Goal: Task Accomplishment & Management: Use online tool/utility

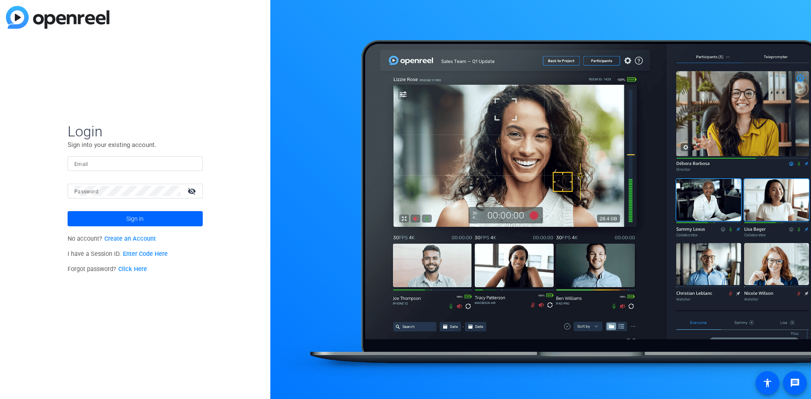
click at [128, 167] on input "Email" at bounding box center [135, 163] width 122 height 10
click at [153, 119] on div "Login Sign into your existing account. Email Password visibility_off Sign in No…" at bounding box center [135, 199] width 270 height 399
click at [116, 156] on div at bounding box center [135, 163] width 122 height 15
paste input "[PERSON_NAME][EMAIL_ADDRESS][PERSON_NAME][DOMAIN_NAME]"
type input "[PERSON_NAME][EMAIL_ADDRESS][PERSON_NAME][DOMAIN_NAME]"
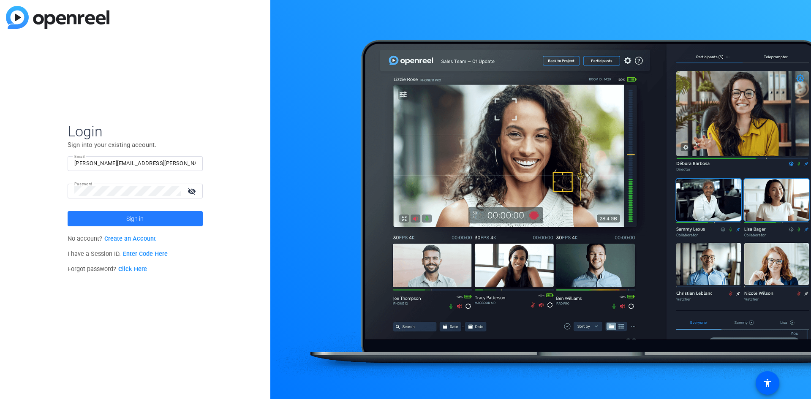
click at [135, 220] on span "Sign in" at bounding box center [134, 218] width 17 height 21
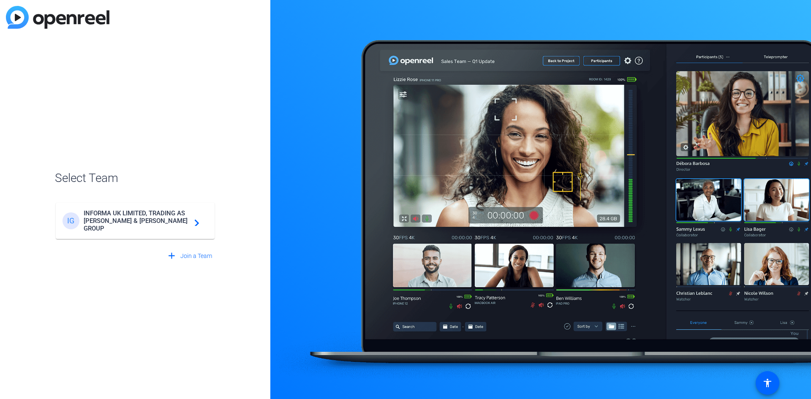
click at [172, 223] on span "INFORMA UK LIMITED, TRADING AS [PERSON_NAME] & [PERSON_NAME] GROUP" at bounding box center [137, 221] width 106 height 23
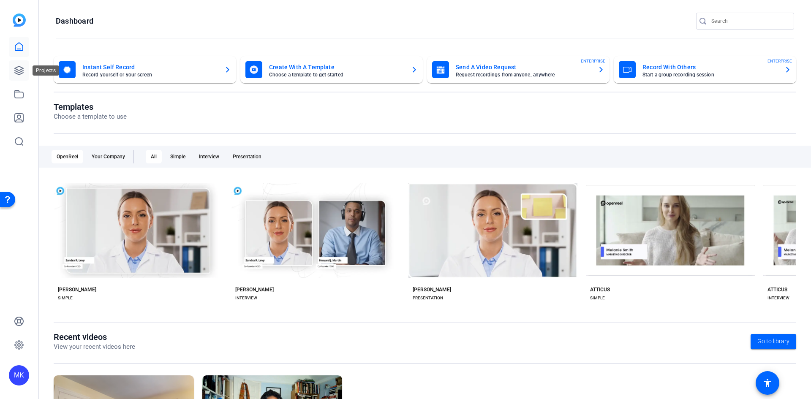
click at [21, 73] on icon at bounding box center [19, 70] width 10 height 10
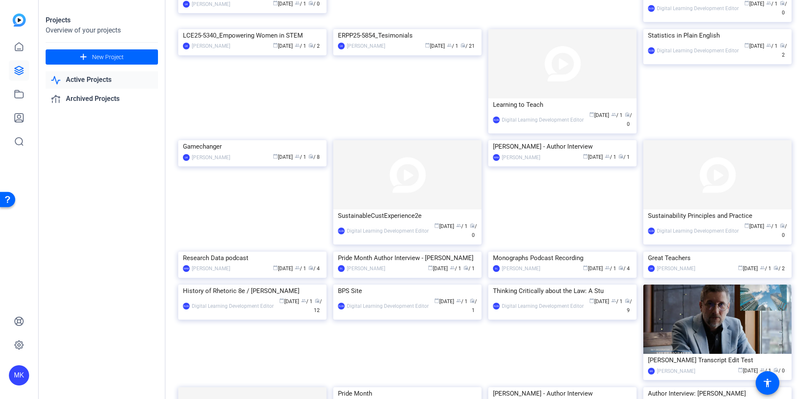
scroll to position [18, 0]
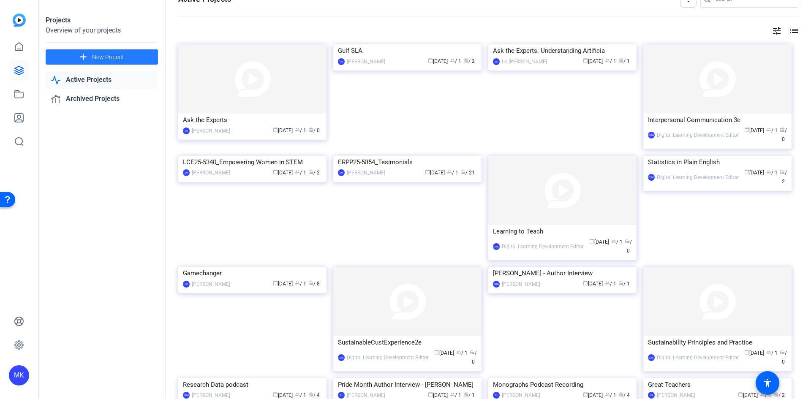
click at [105, 56] on span "New Project" at bounding box center [108, 57] width 32 height 9
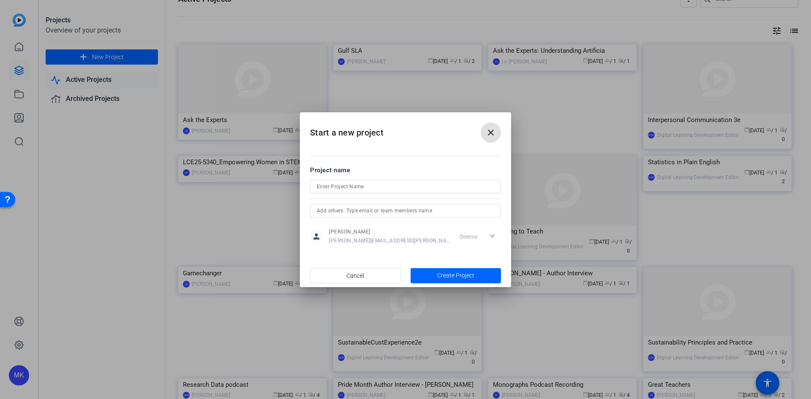
click at [493, 132] on mat-icon "close" at bounding box center [491, 133] width 10 height 10
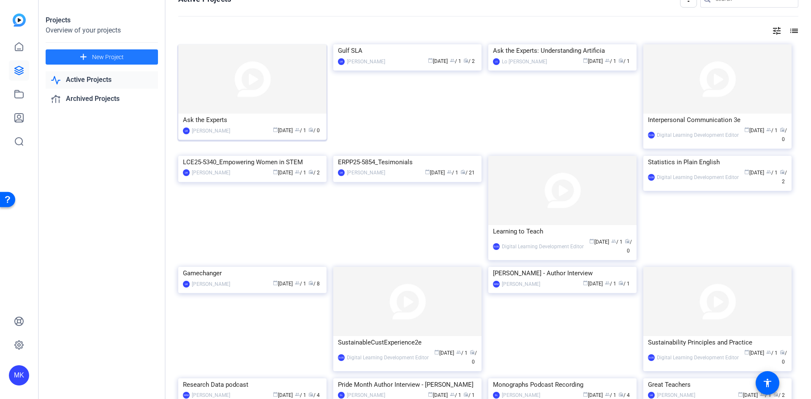
scroll to position [0, 0]
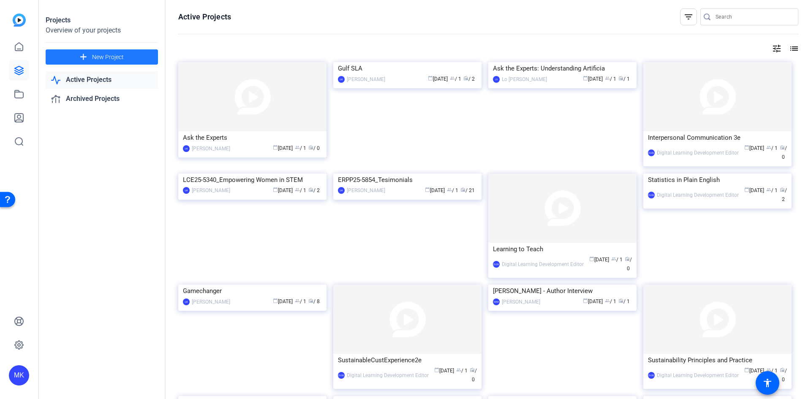
click at [96, 57] on span "New Project" at bounding box center [108, 57] width 32 height 9
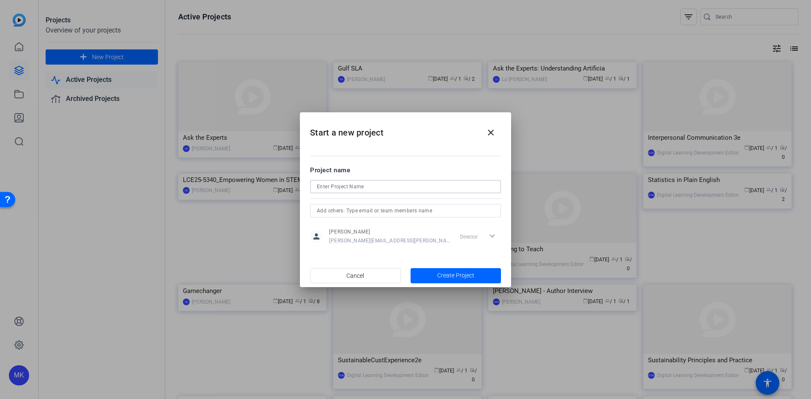
click at [363, 186] on input at bounding box center [405, 187] width 177 height 10
type input "[PERSON_NAME] Interview"
click at [387, 209] on input "text" at bounding box center [405, 211] width 177 height 10
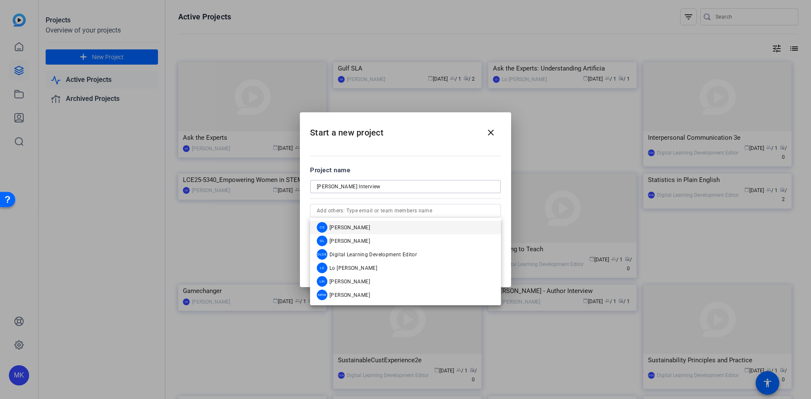
click at [412, 183] on input "[PERSON_NAME] Interview" at bounding box center [405, 187] width 177 height 10
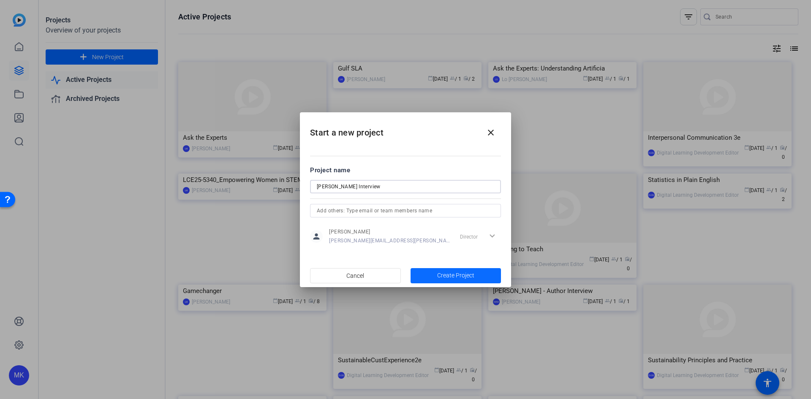
click at [469, 277] on span "Create Project" at bounding box center [455, 275] width 37 height 9
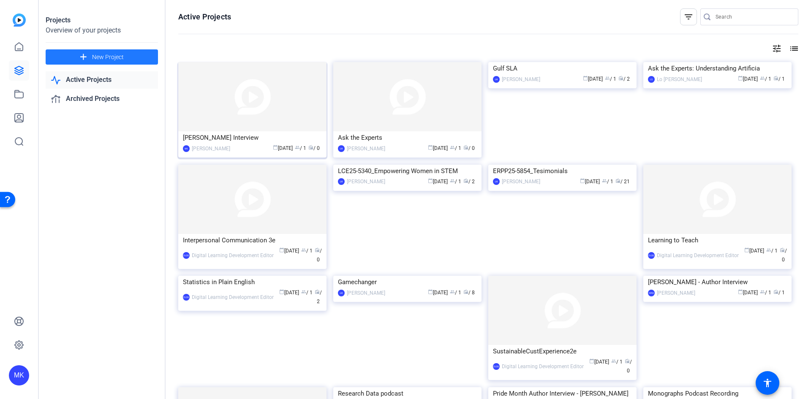
click at [288, 95] on img at bounding box center [252, 96] width 148 height 69
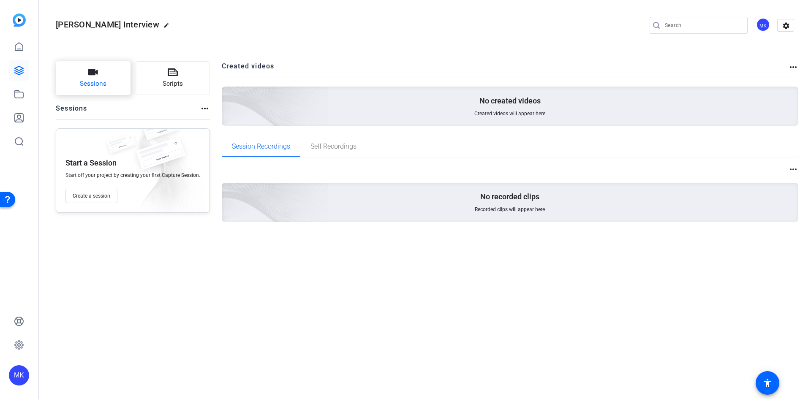
click at [89, 71] on icon "button" at bounding box center [93, 72] width 10 height 6
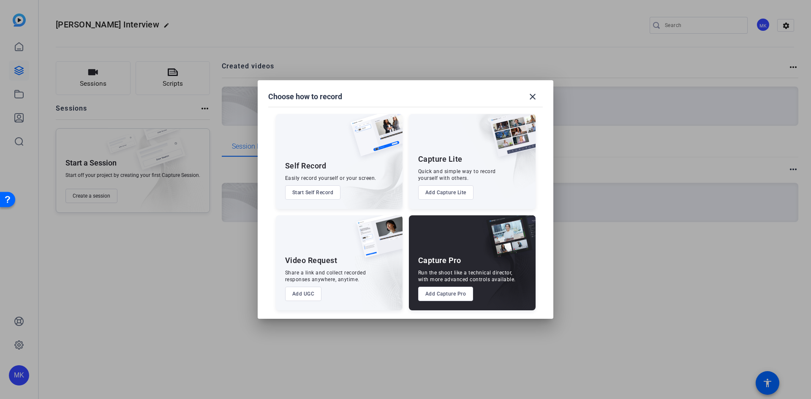
click at [450, 292] on button "Add Capture Pro" at bounding box center [445, 294] width 55 height 14
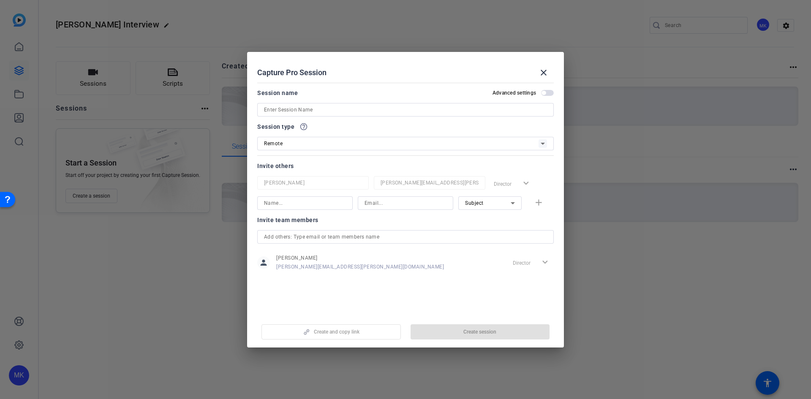
click at [313, 110] on input at bounding box center [405, 110] width 283 height 10
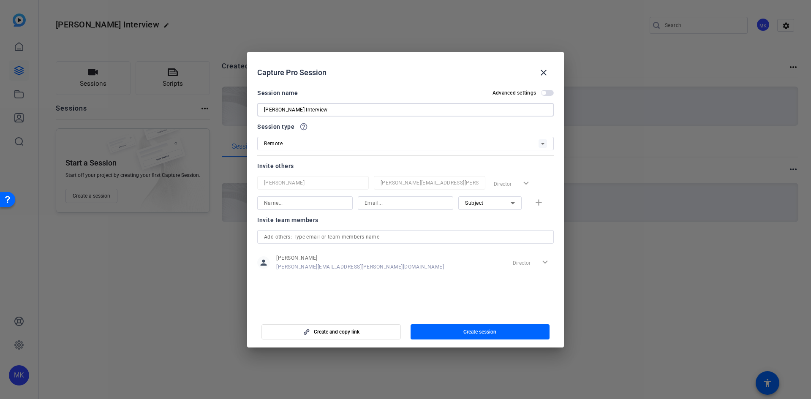
type input "[PERSON_NAME] Interview"
click at [346, 147] on div "Remote" at bounding box center [401, 143] width 275 height 11
click at [346, 146] on div at bounding box center [405, 199] width 811 height 399
click at [504, 202] on div "Subject" at bounding box center [488, 203] width 46 height 11
click at [502, 222] on mat-option "Collaborator" at bounding box center [489, 220] width 63 height 14
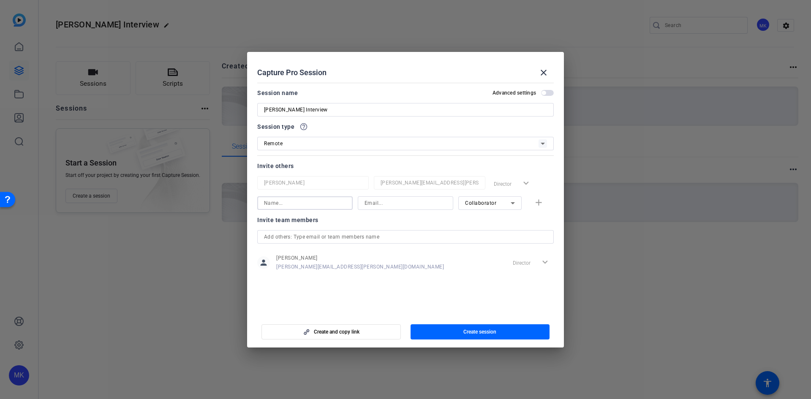
click at [321, 199] on input at bounding box center [305, 203] width 82 height 10
type input "[PERSON_NAME]"
click at [376, 200] on input at bounding box center [406, 203] width 82 height 10
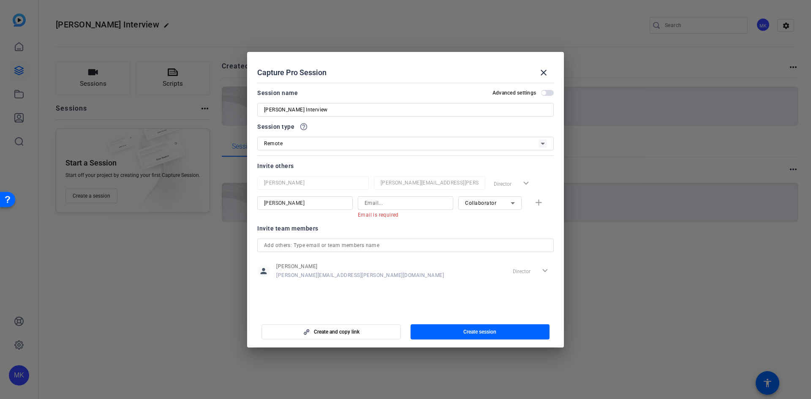
click at [736, 199] on div at bounding box center [405, 199] width 811 height 399
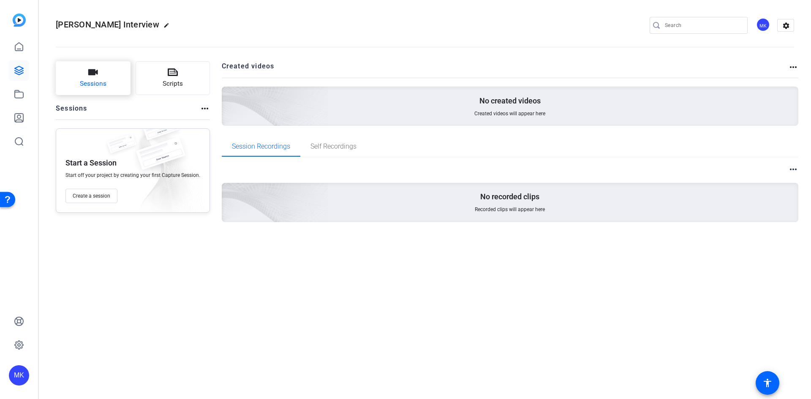
click at [103, 75] on button "Sessions" at bounding box center [93, 78] width 75 height 34
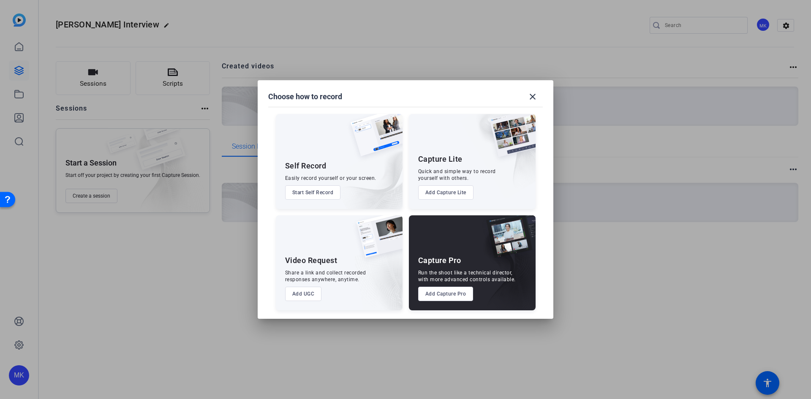
click at [441, 292] on button "Add Capture Pro" at bounding box center [445, 294] width 55 height 14
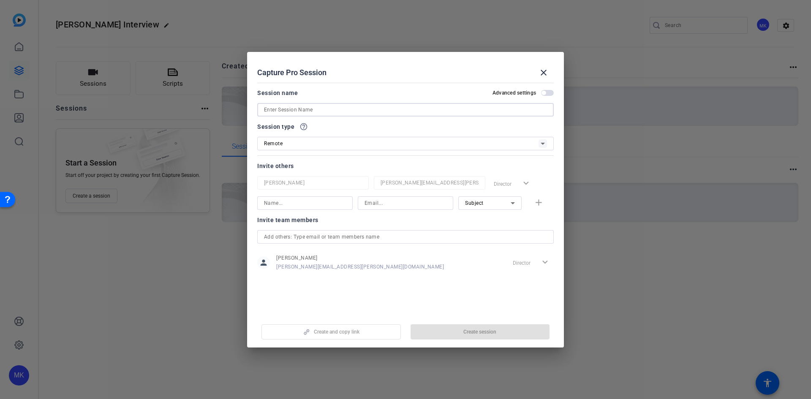
click at [310, 109] on input at bounding box center [405, 110] width 283 height 10
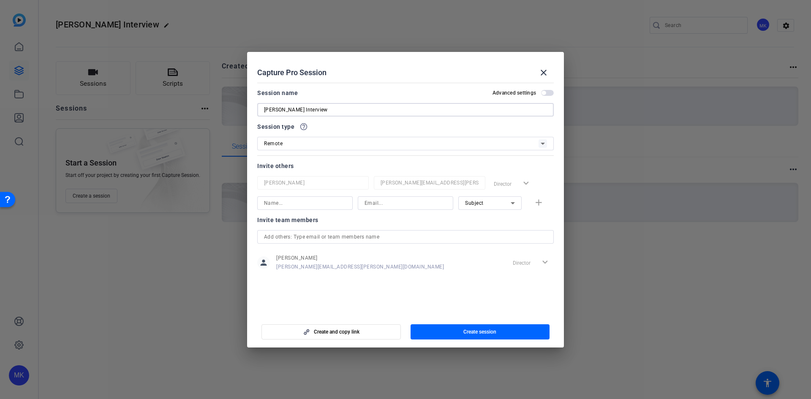
type input "[PERSON_NAME] Interview"
click at [308, 200] on input at bounding box center [305, 203] width 82 height 10
type input "[PERSON_NAME]"
click at [404, 205] on input at bounding box center [406, 203] width 82 height 10
paste input "[PERSON_NAME][DOMAIN_NAME][EMAIL_ADDRESS][PERSON_NAME][DOMAIN_NAME]"
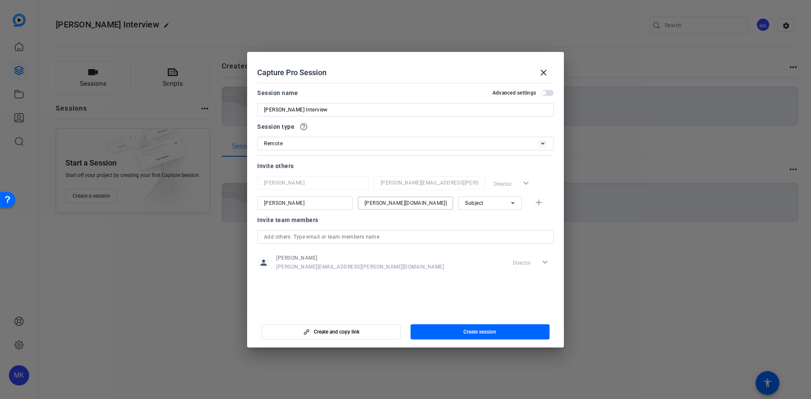
scroll to position [0, 9]
type input "[PERSON_NAME][DOMAIN_NAME][EMAIL_ADDRESS][PERSON_NAME][DOMAIN_NAME]"
click at [492, 204] on div "Subject" at bounding box center [488, 203] width 46 height 11
click at [486, 222] on span "Collaborator" at bounding box center [480, 220] width 31 height 10
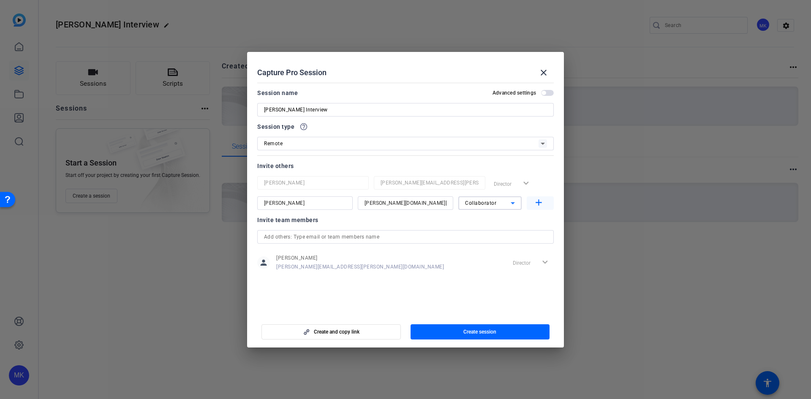
click at [539, 205] on mat-icon "add" at bounding box center [539, 203] width 11 height 11
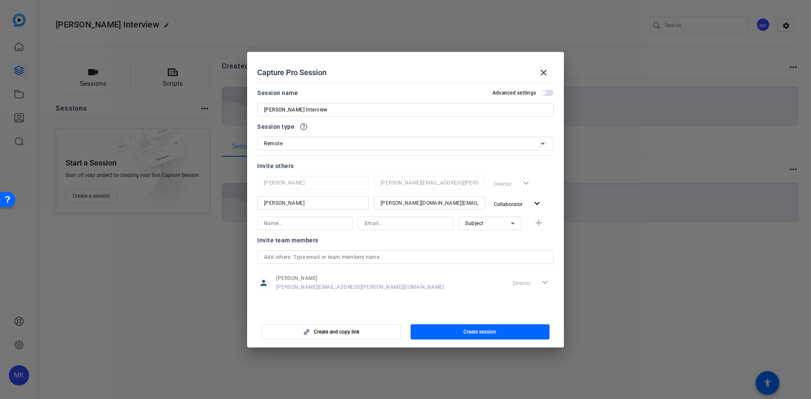
click at [316, 225] on input at bounding box center [305, 223] width 82 height 10
type input "Victoria"
click at [364, 224] on div at bounding box center [405, 224] width 95 height 14
paste input "[EMAIL_ADDRESS][DOMAIN_NAME]"
type input "[EMAIL_ADDRESS][DOMAIN_NAME]"
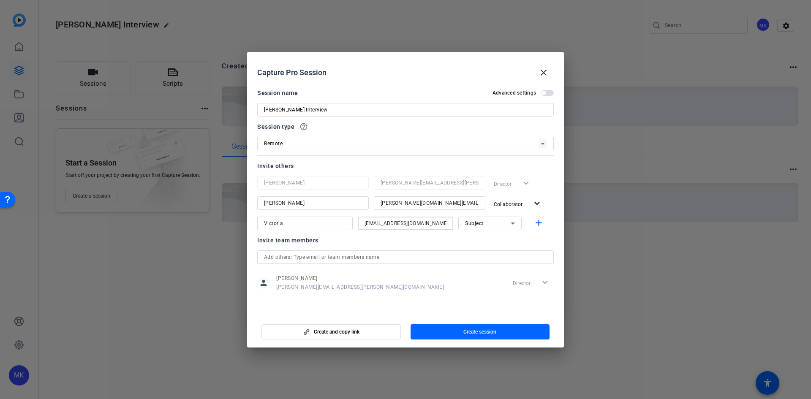
click at [486, 223] on div "Subject" at bounding box center [488, 223] width 46 height 11
click at [486, 238] on span "Collaborator" at bounding box center [480, 240] width 31 height 10
click at [535, 220] on mat-icon "add" at bounding box center [539, 223] width 11 height 11
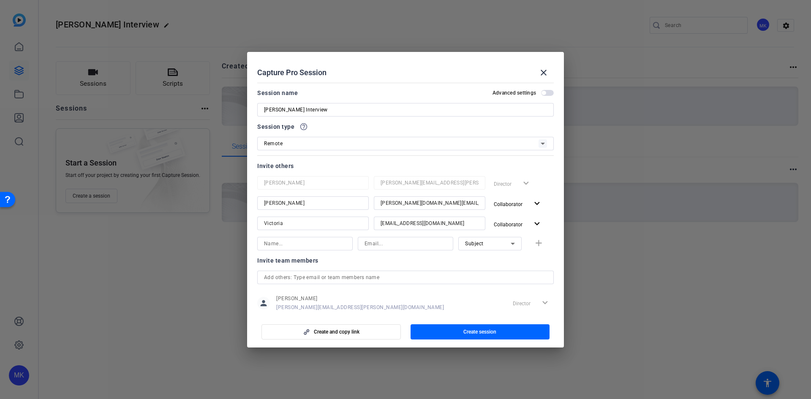
click at [315, 246] on input at bounding box center [305, 244] width 82 height 10
type input "[PERSON_NAME]"
click at [368, 247] on input at bounding box center [406, 244] width 82 height 10
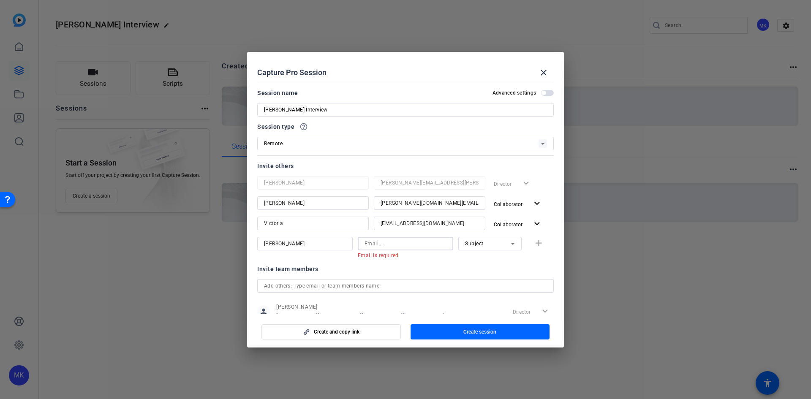
click at [384, 243] on input at bounding box center [406, 244] width 82 height 10
paste input "[PERSON_NAME][EMAIL_ADDRESS][DOMAIN_NAME]"
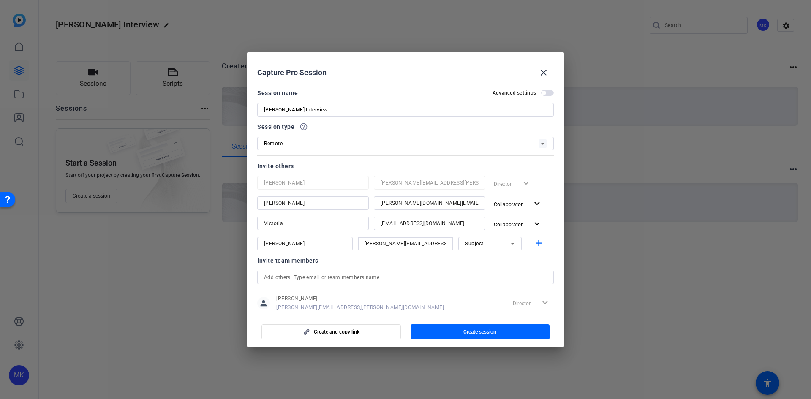
type input "[PERSON_NAME][EMAIL_ADDRESS][DOMAIN_NAME]"
click at [482, 242] on div "Subject" at bounding box center [488, 243] width 46 height 11
click at [483, 261] on span "Collaborator" at bounding box center [476, 261] width 31 height 10
click at [534, 243] on mat-icon "add" at bounding box center [539, 243] width 11 height 11
click at [544, 90] on span "button" at bounding box center [547, 93] width 13 height 6
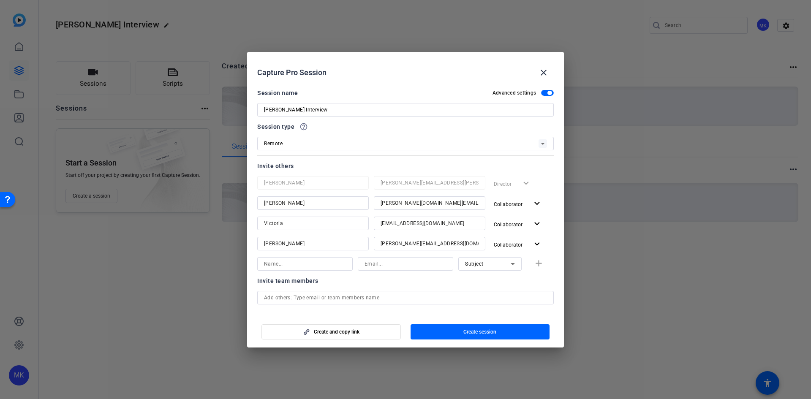
click at [542, 91] on span "button" at bounding box center [547, 93] width 13 height 6
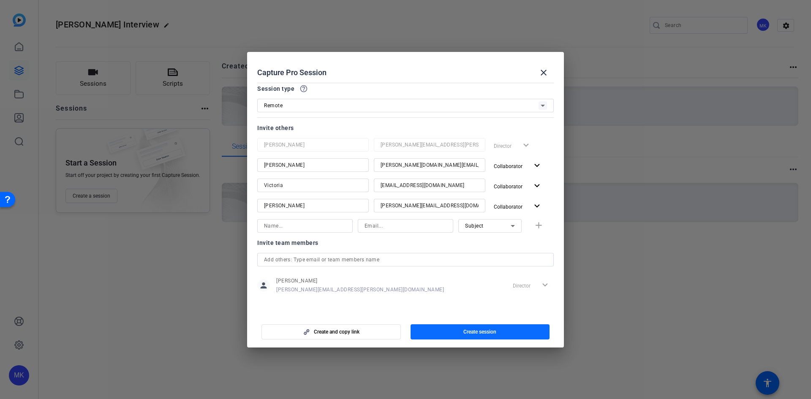
click at [455, 332] on span "button" at bounding box center [480, 332] width 139 height 20
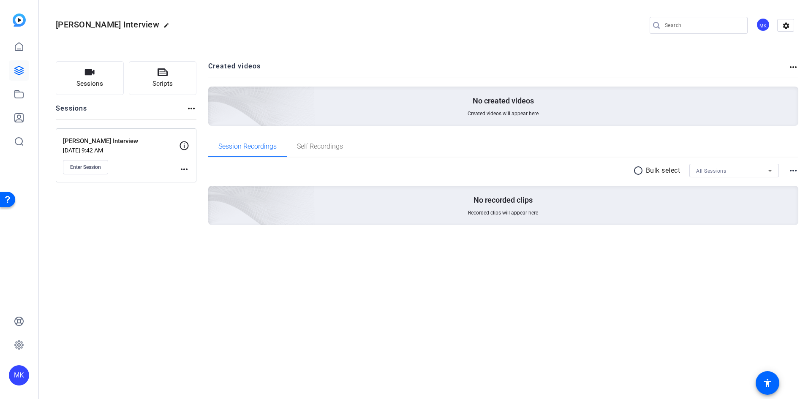
click at [181, 168] on mat-icon "more_horiz" at bounding box center [184, 169] width 10 height 10
click at [179, 155] on div at bounding box center [405, 199] width 811 height 399
click at [88, 169] on span "Enter Session" at bounding box center [85, 167] width 31 height 7
click at [101, 139] on p "[PERSON_NAME] Interview" at bounding box center [121, 141] width 116 height 10
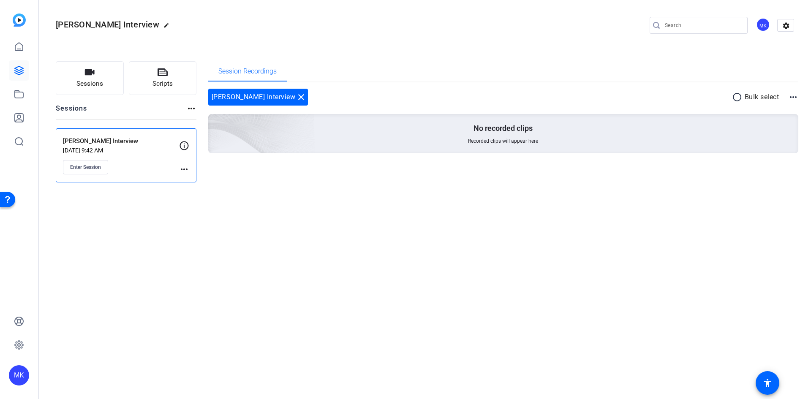
click at [187, 173] on mat-icon "more_horiz" at bounding box center [184, 169] width 10 height 10
click at [195, 184] on span "Edit Session" at bounding box center [205, 182] width 38 height 10
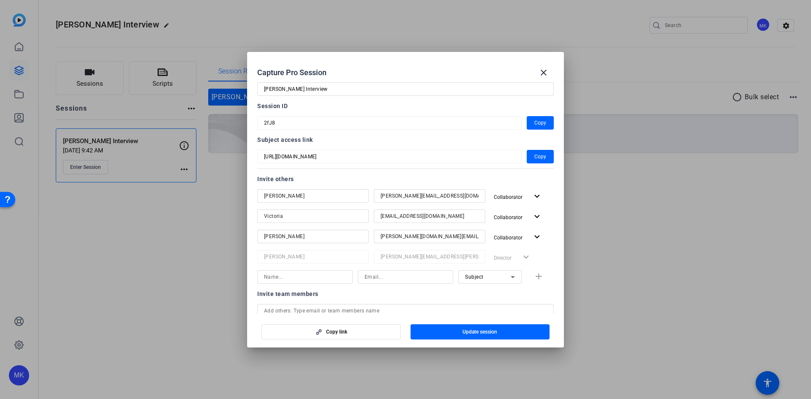
scroll to position [0, 0]
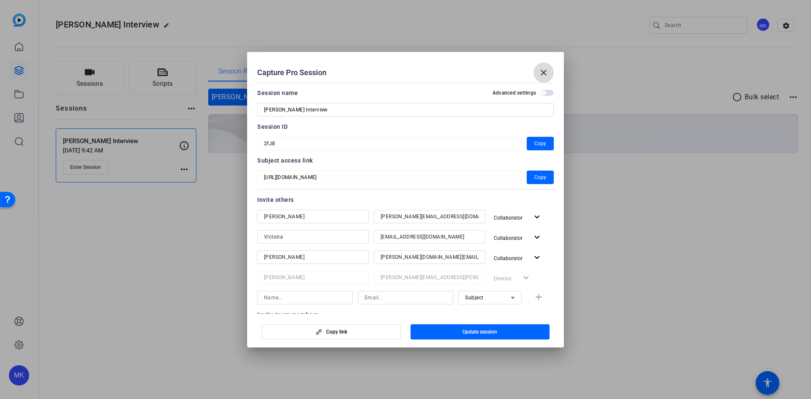
click at [546, 71] on mat-icon "close" at bounding box center [544, 73] width 10 height 10
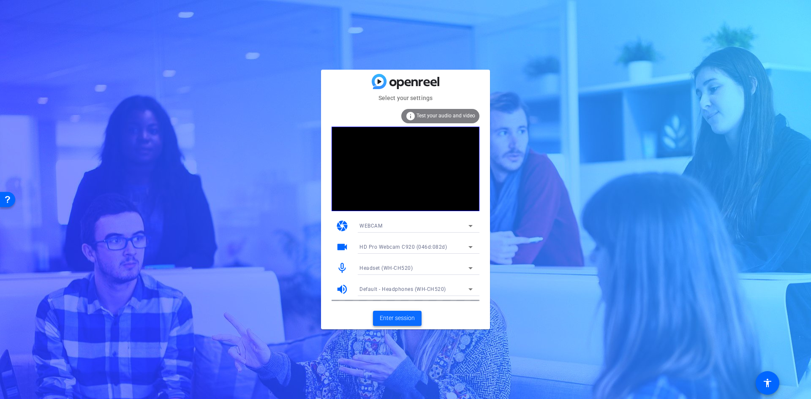
click at [401, 322] on span "Enter session" at bounding box center [397, 318] width 35 height 9
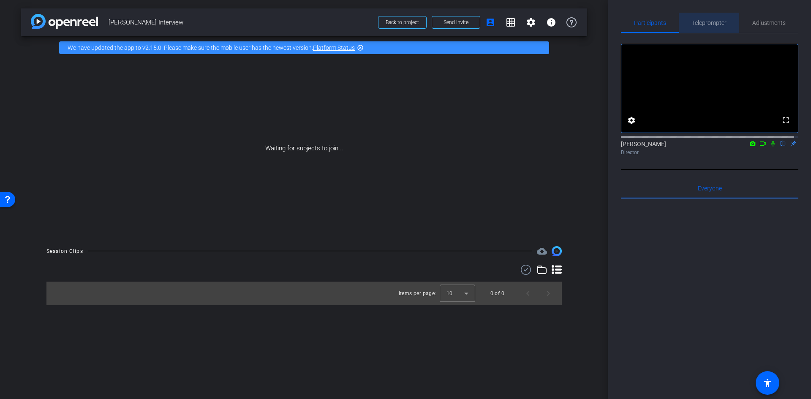
click at [716, 21] on span "Teleprompter" at bounding box center [709, 23] width 35 height 6
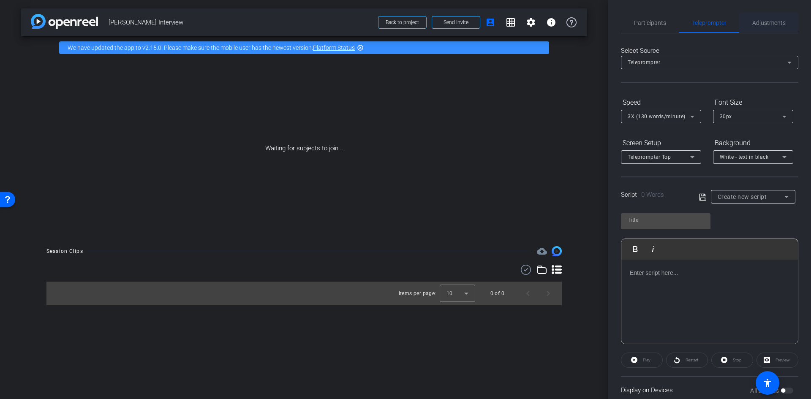
click at [763, 21] on span "Adjustments" at bounding box center [768, 23] width 33 height 6
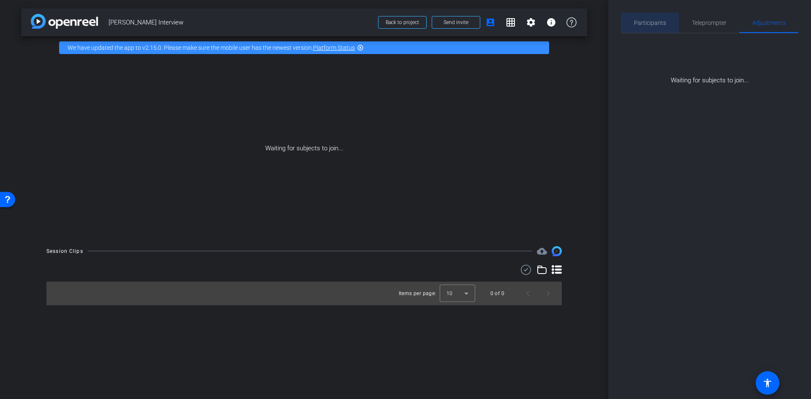
click at [665, 21] on div "Participants" at bounding box center [650, 23] width 58 height 20
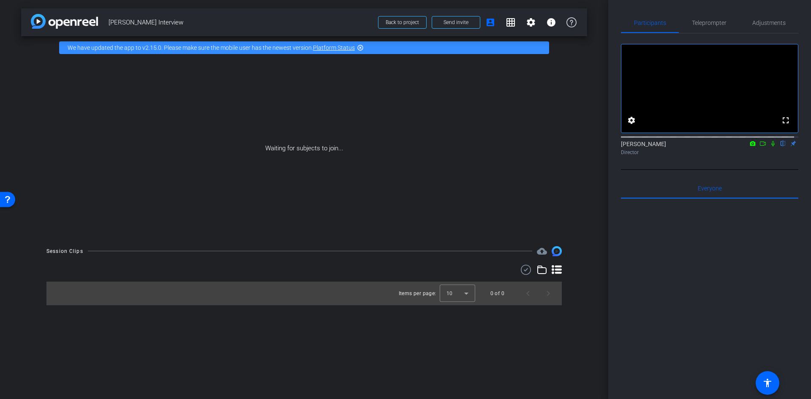
click at [770, 147] on icon at bounding box center [773, 144] width 7 height 6
click at [771, 147] on icon at bounding box center [773, 143] width 5 height 5
click at [416, 20] on span "Back to project" at bounding box center [402, 22] width 33 height 6
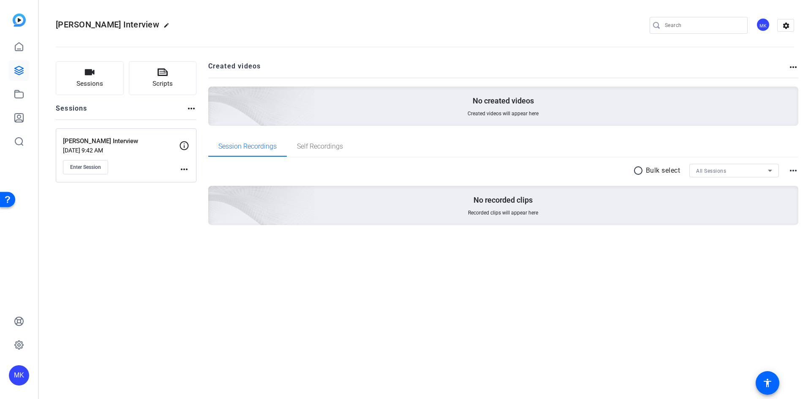
click at [180, 171] on mat-icon "more_horiz" at bounding box center [184, 169] width 10 height 10
click at [184, 146] on div at bounding box center [405, 199] width 811 height 399
click at [184, 146] on icon at bounding box center [184, 145] width 9 height 9
